Goal: Transaction & Acquisition: Download file/media

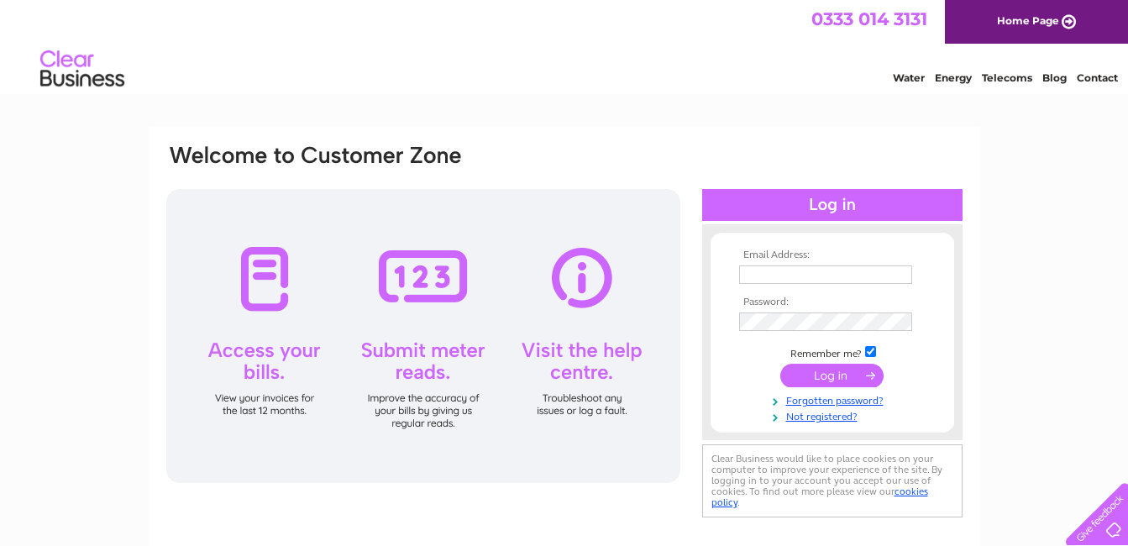
type input "bydesign47@outlook.com"
click at [823, 375] on input "submit" at bounding box center [832, 376] width 103 height 24
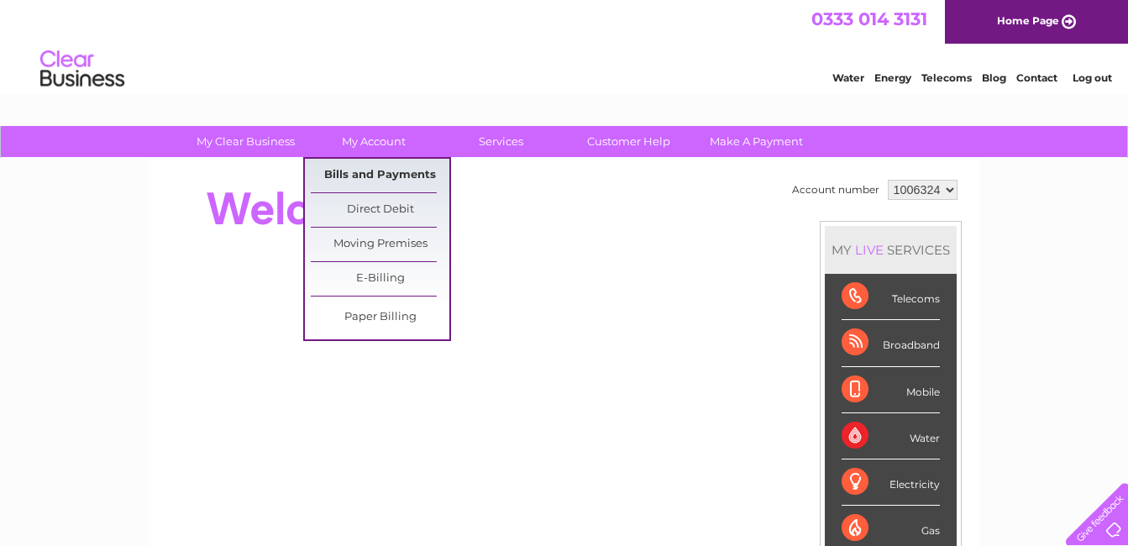
click at [405, 174] on link "Bills and Payments" at bounding box center [380, 176] width 139 height 34
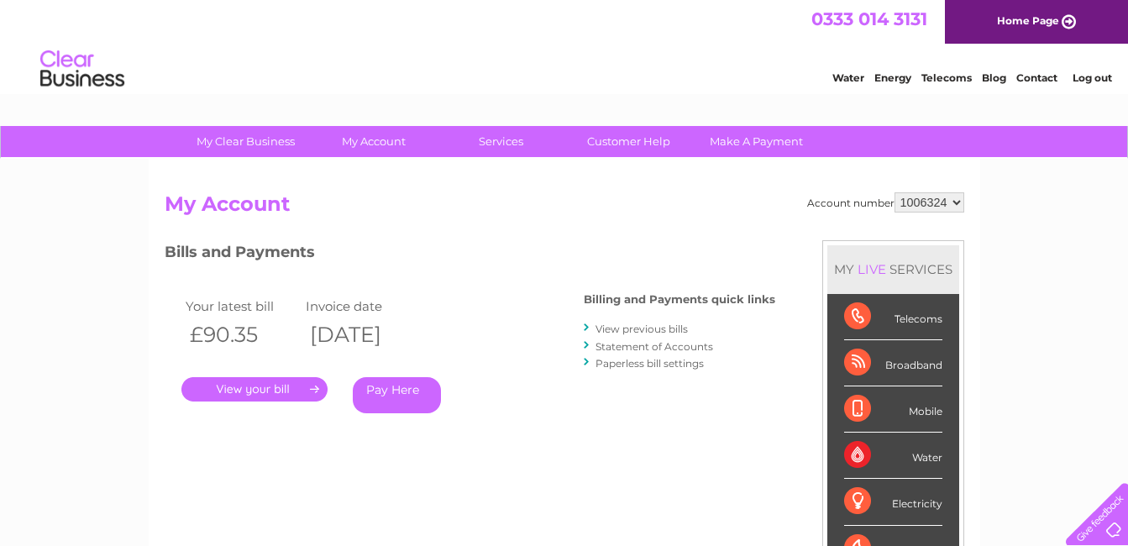
click at [279, 387] on link "." at bounding box center [254, 389] width 146 height 24
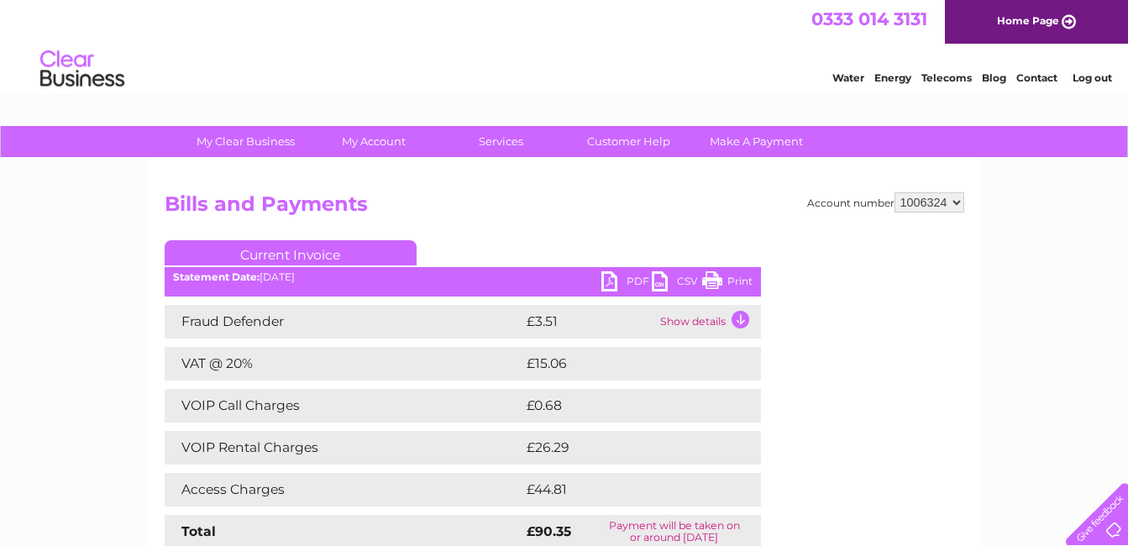
click at [609, 281] on link "PDF" at bounding box center [627, 283] width 50 height 24
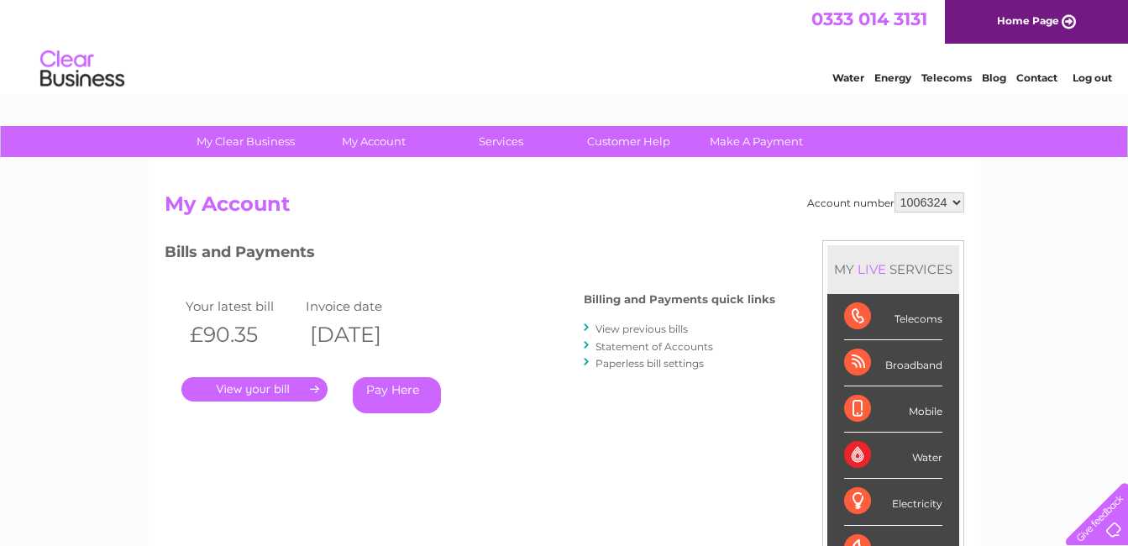
click at [604, 327] on link "View previous bills" at bounding box center [642, 329] width 92 height 13
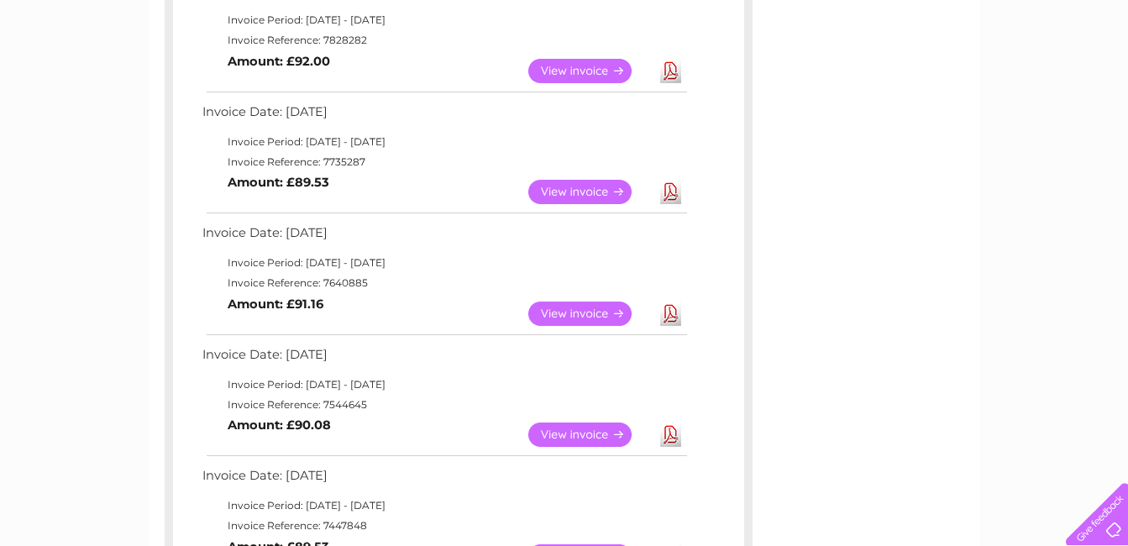
scroll to position [717, 0]
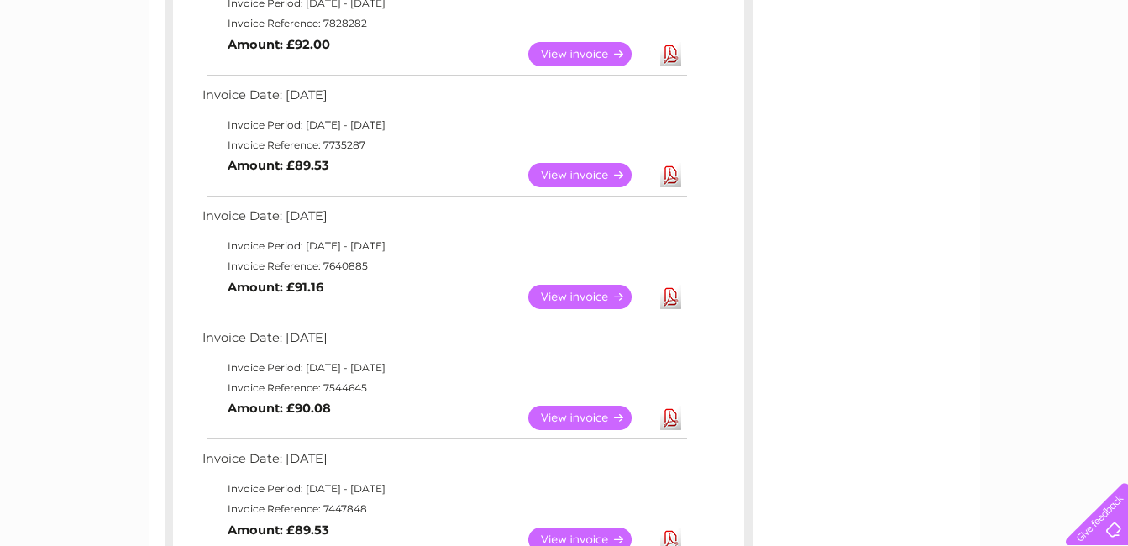
click at [676, 296] on link "Download" at bounding box center [670, 297] width 21 height 24
click at [666, 298] on link "Download" at bounding box center [670, 297] width 21 height 24
